Goal: Task Accomplishment & Management: Use online tool/utility

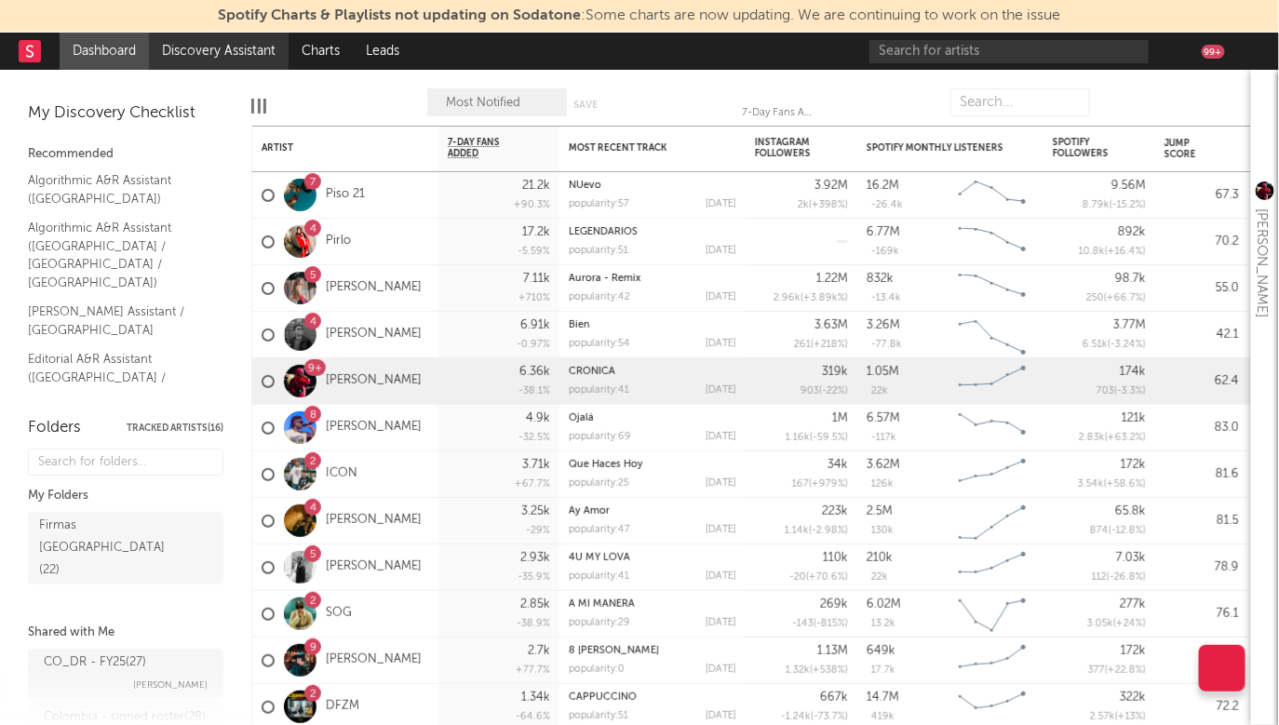
click at [205, 47] on link "Discovery Assistant" at bounding box center [219, 51] width 140 height 37
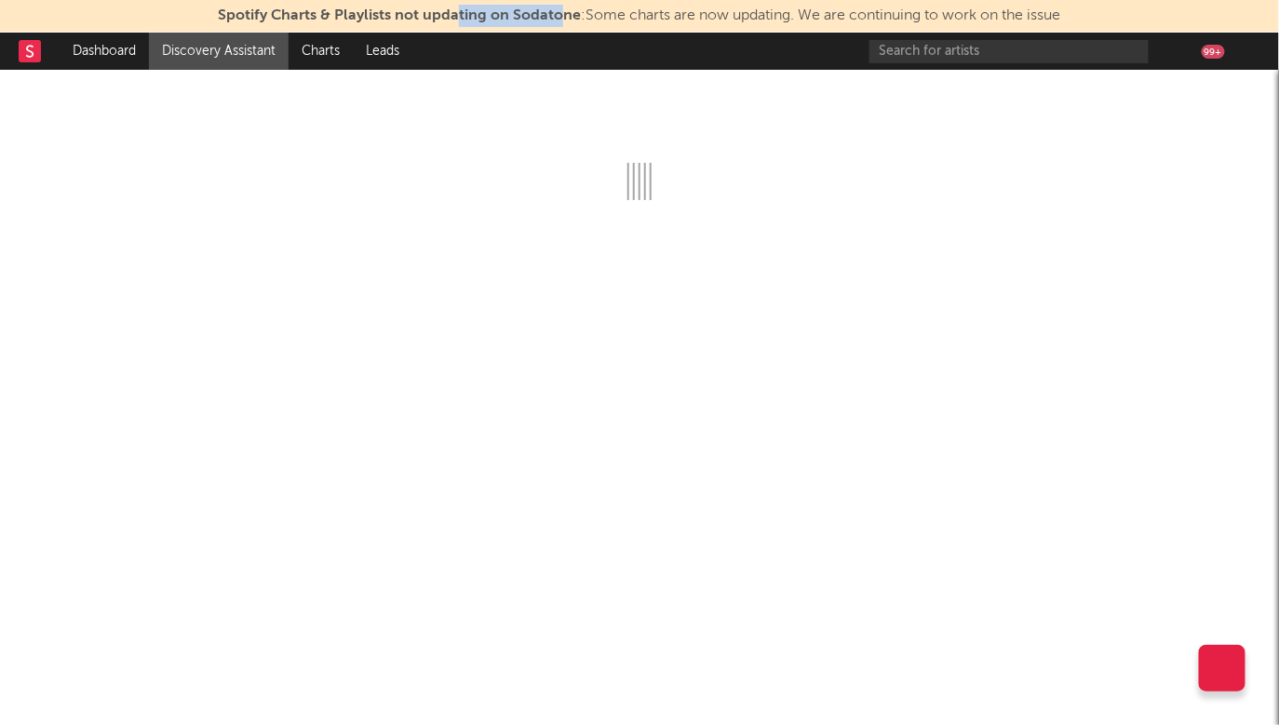
drag, startPoint x: 450, startPoint y: 13, endPoint x: 558, endPoint y: 18, distance: 108.1
click at [558, 18] on span "Spotify Charts & Playlists not updating on Sodatone" at bounding box center [399, 15] width 363 height 15
click at [596, 20] on span "Spotify Charts & Playlists not updating on Sodatone : Some charts are now updat…" at bounding box center [639, 15] width 842 height 15
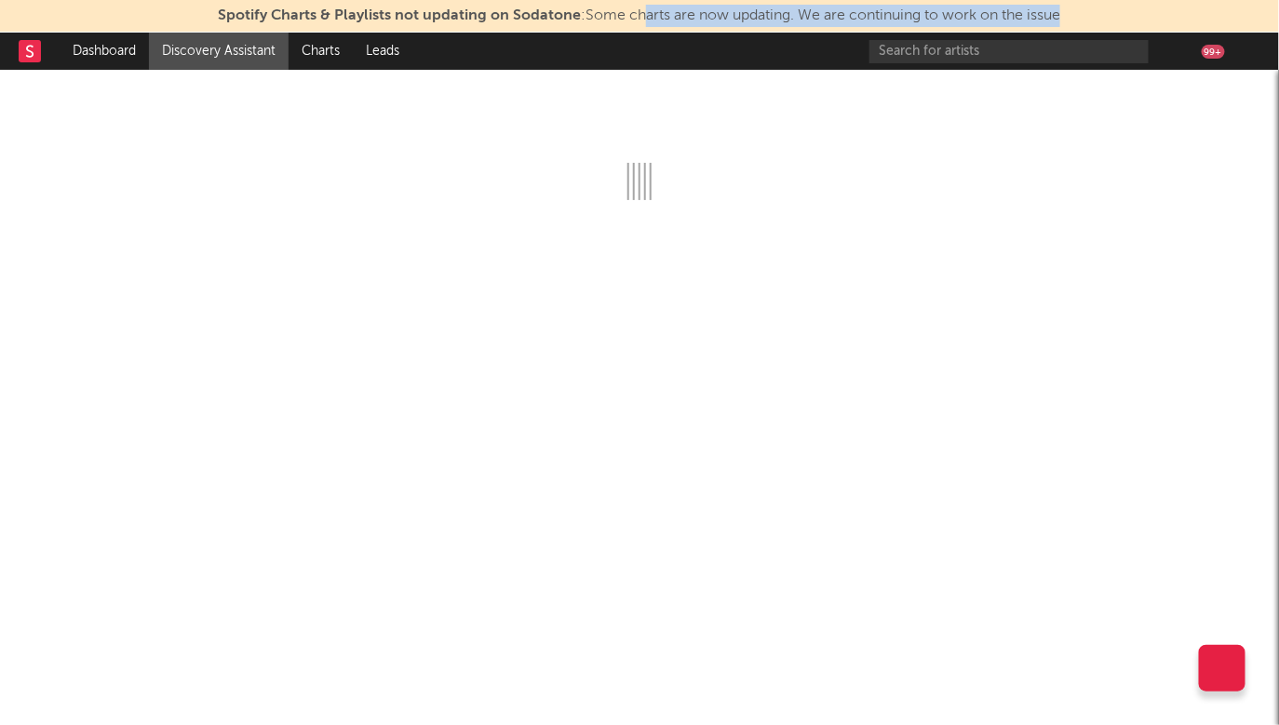
drag, startPoint x: 639, startPoint y: 20, endPoint x: 969, endPoint y: 27, distance: 330.5
click at [948, 28] on div "Spotify Charts & Playlists not updating on Sodatone : Some charts are now updat…" at bounding box center [639, 16] width 1279 height 33
click at [1025, 15] on span "Spotify Charts & Playlists not updating on Sodatone : Some charts are now updat…" at bounding box center [639, 15] width 842 height 15
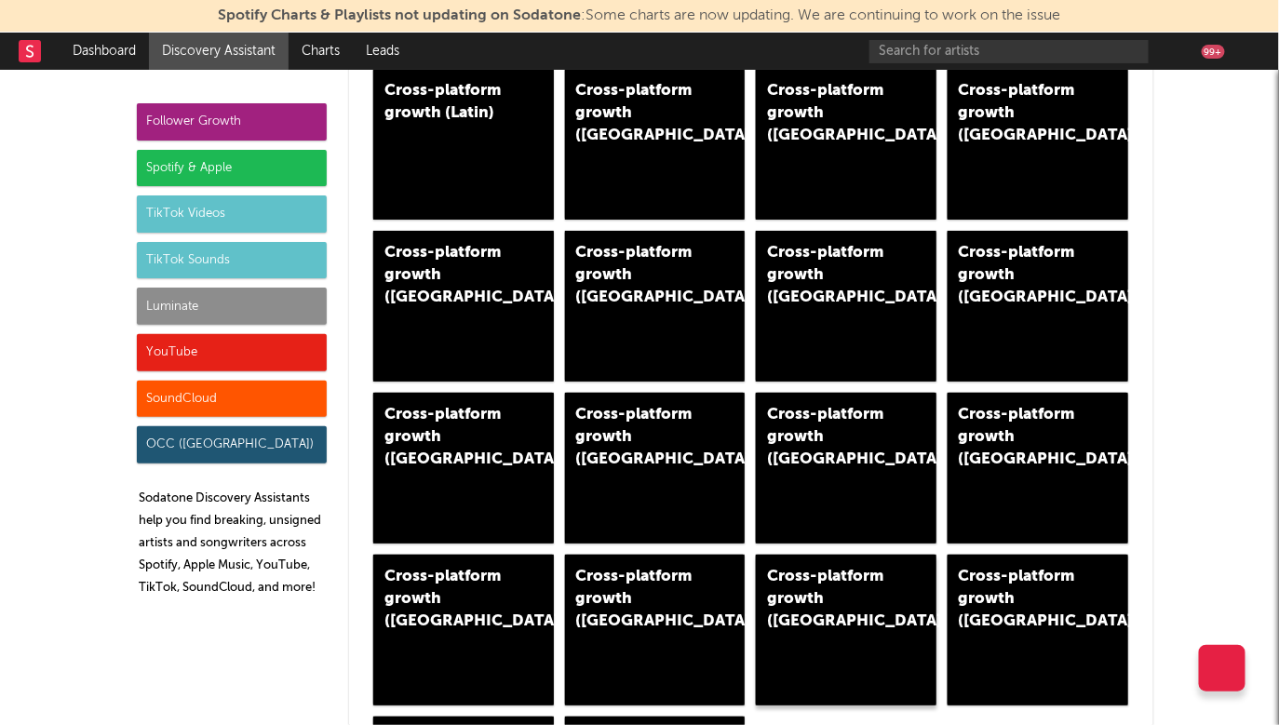
scroll to position [926, 0]
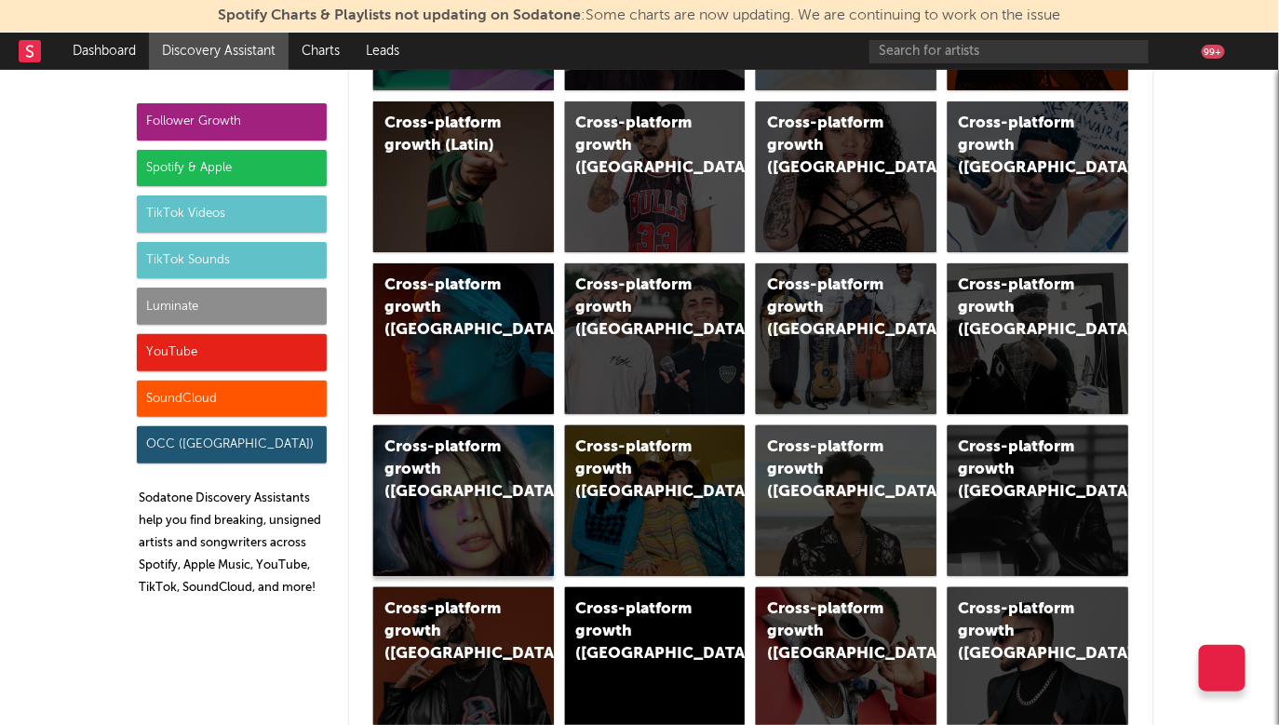
click at [499, 430] on div "Cross-platform growth (Philippines)" at bounding box center [463, 500] width 181 height 151
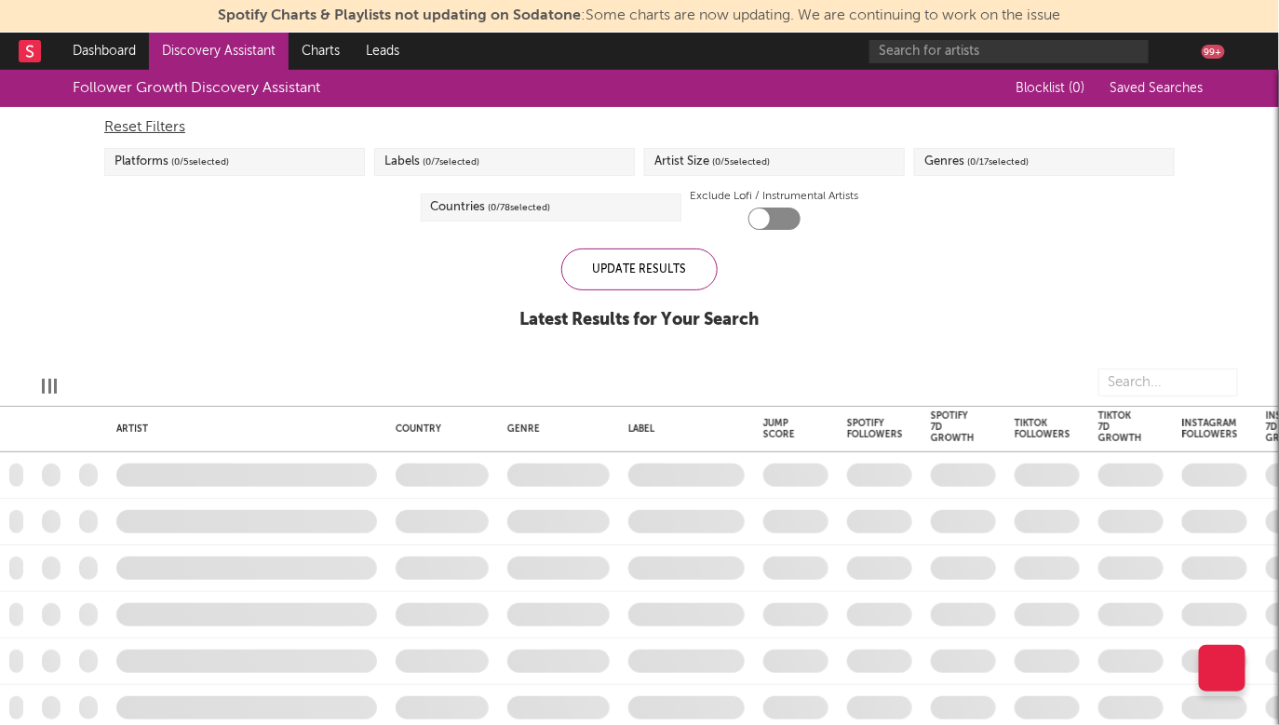
checkbox input "true"
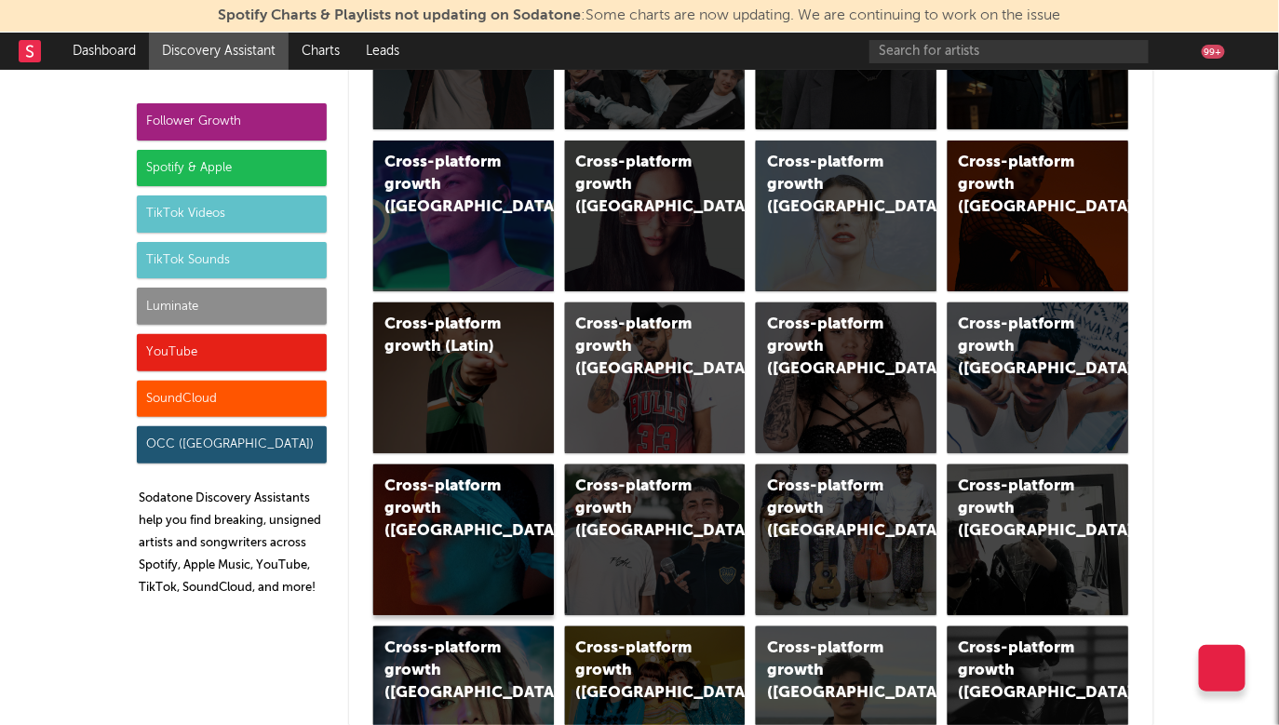
scroll to position [728, 0]
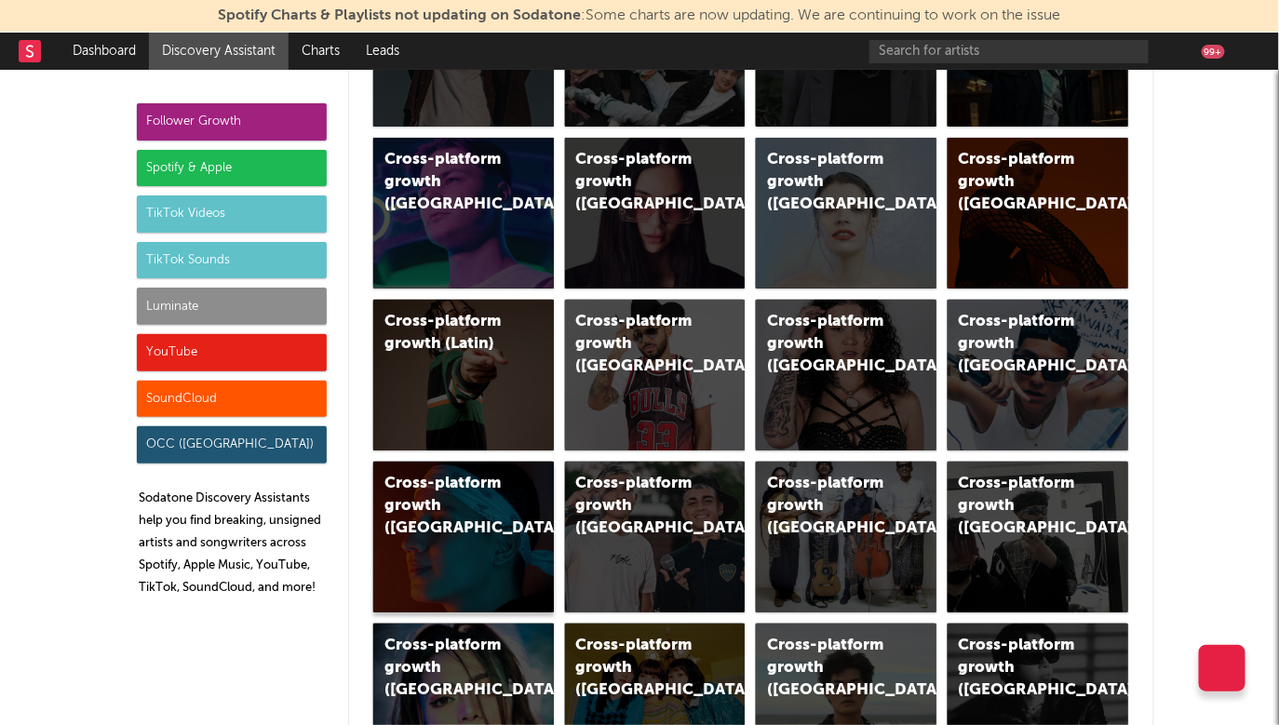
click at [470, 522] on div "Cross-platform growth (Colombia)" at bounding box center [447, 506] width 127 height 67
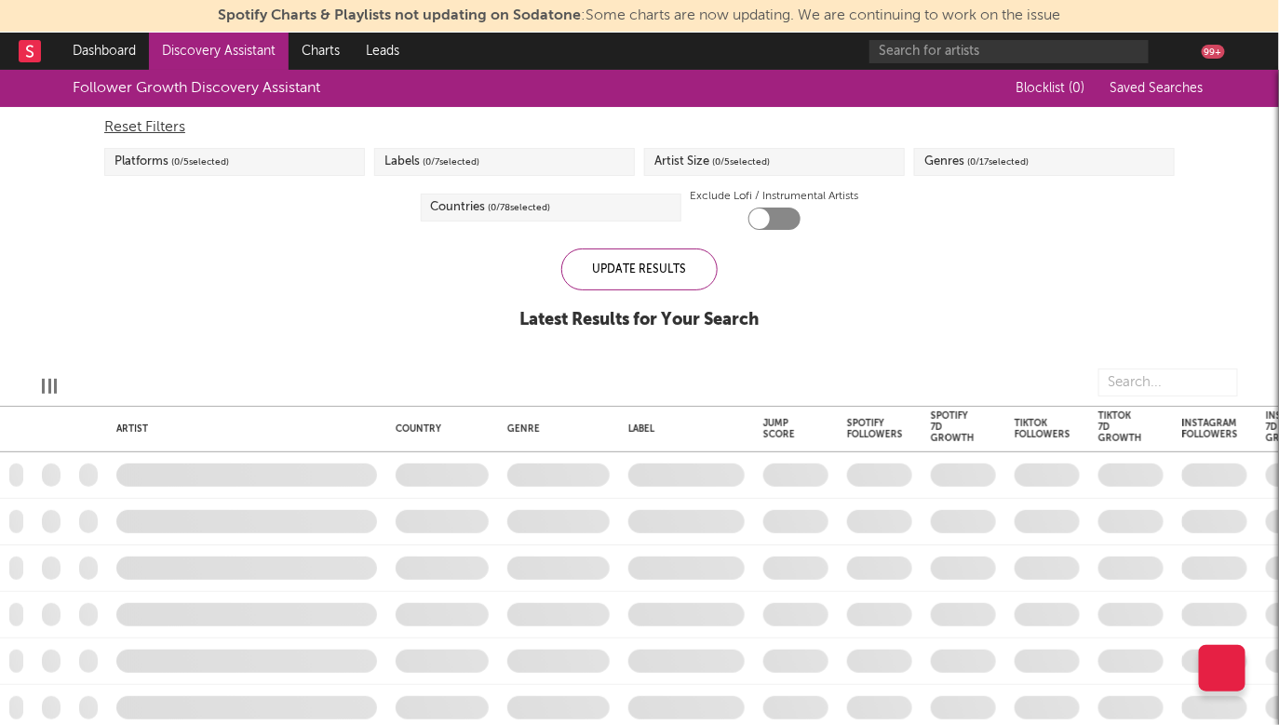
checkbox input "true"
